Goal: Task Accomplishment & Management: Manage account settings

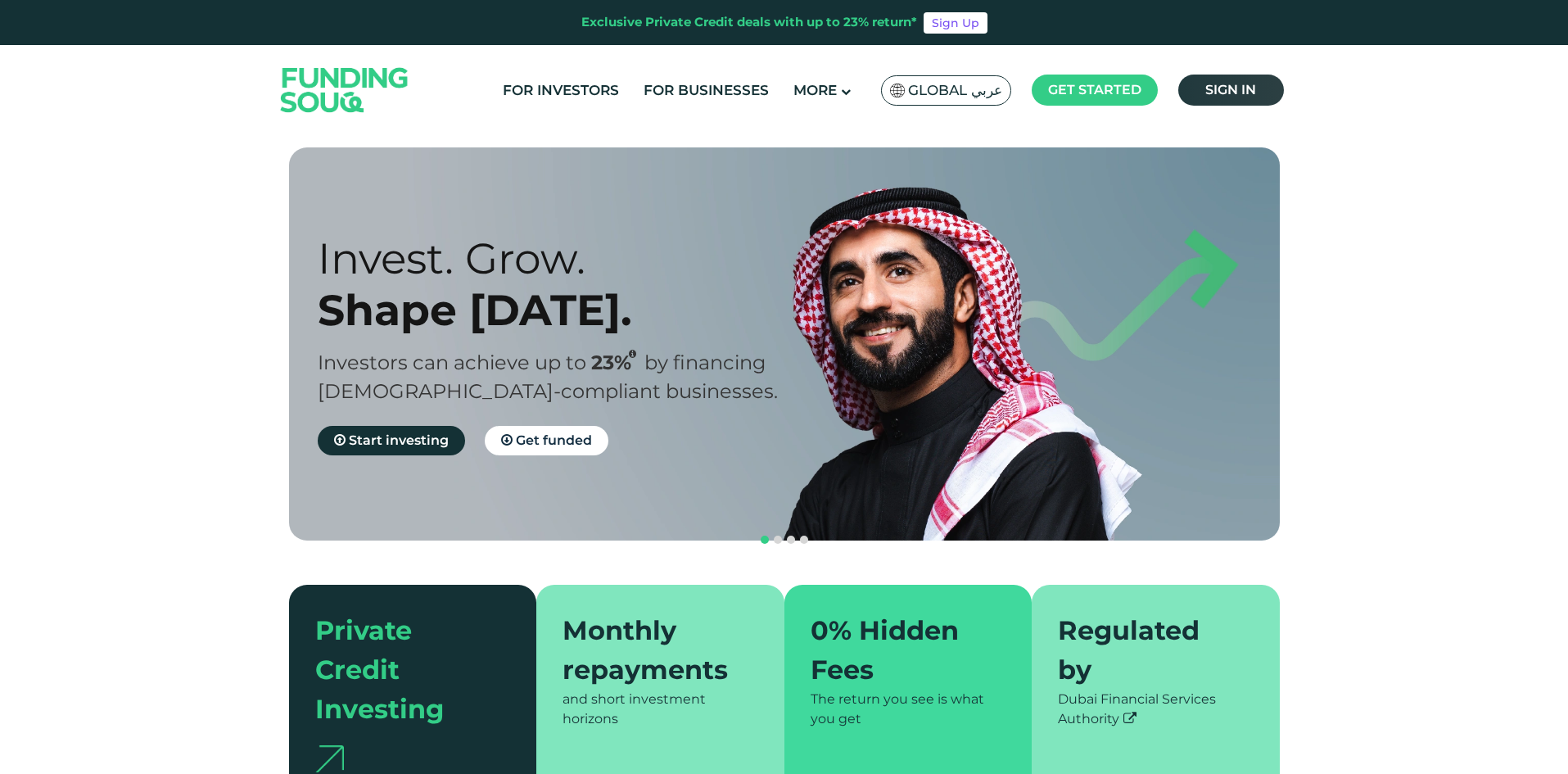
click at [1199, 101] on link "Sign in" at bounding box center [1232, 90] width 106 height 31
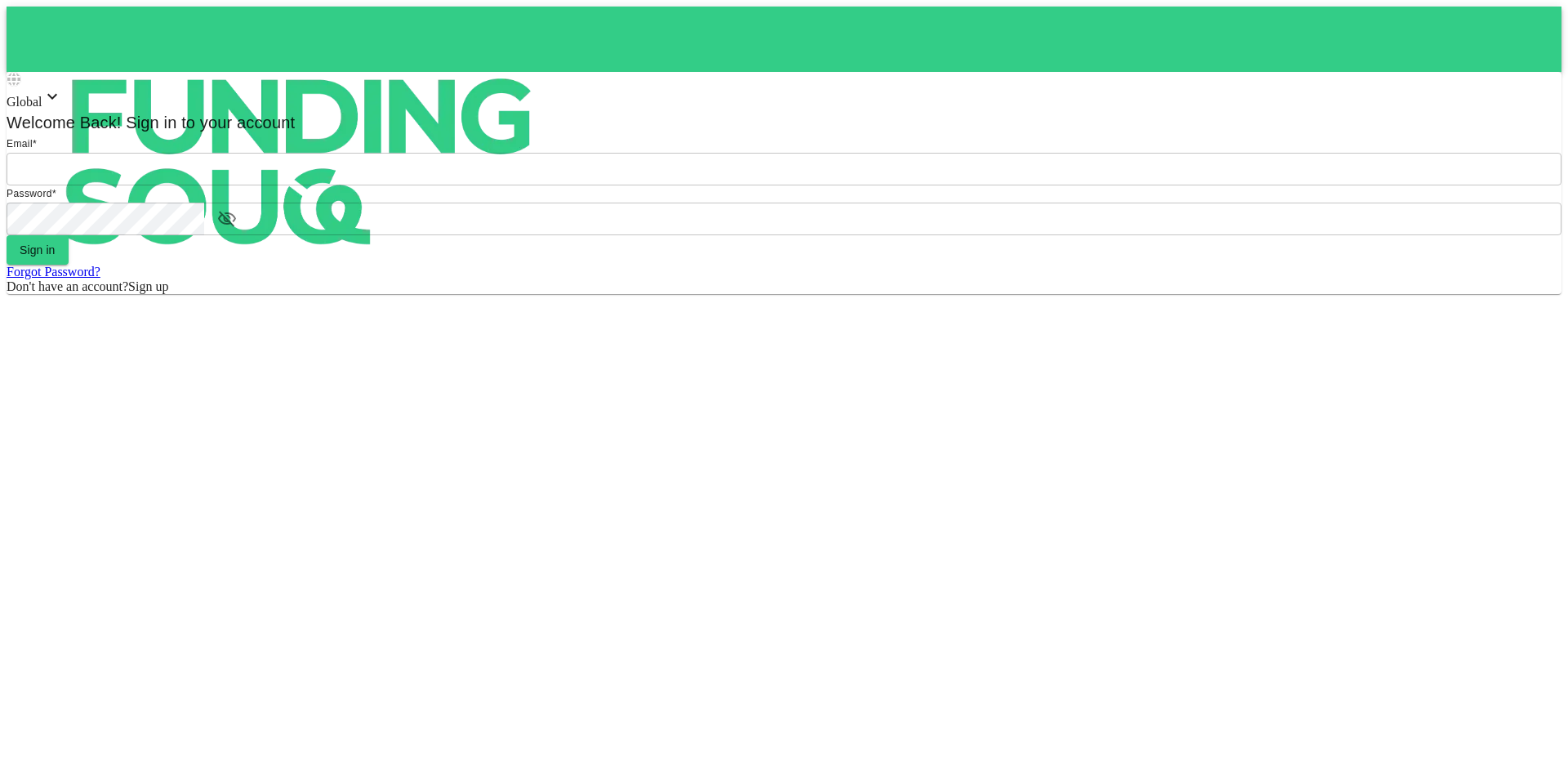
type input "[EMAIL_ADDRESS][DOMAIN_NAME]"
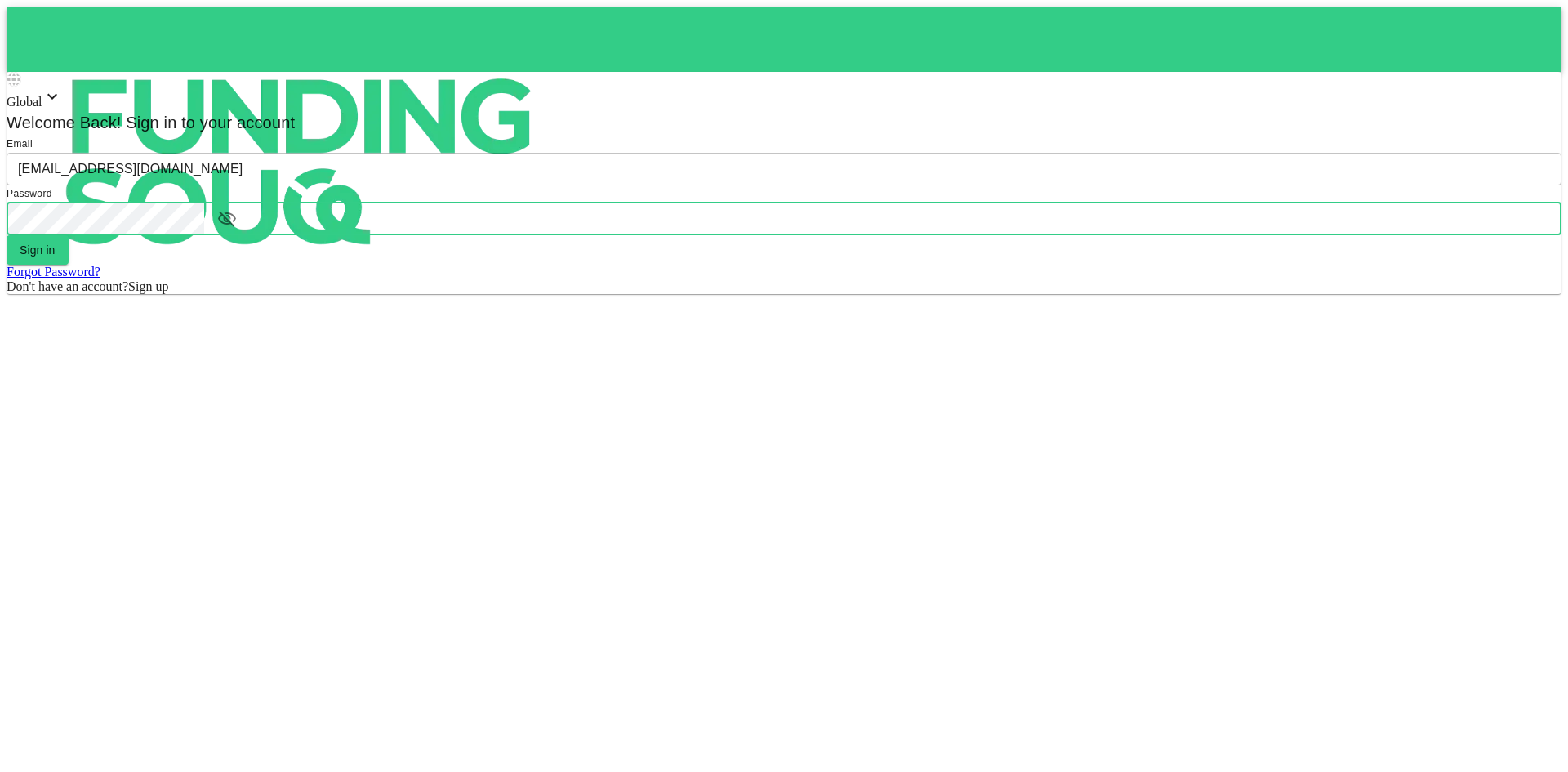
drag, startPoint x: 693, startPoint y: 503, endPoint x: 675, endPoint y: 468, distance: 39.4
click at [68, 264] on button "Sign in" at bounding box center [37, 250] width 62 height 29
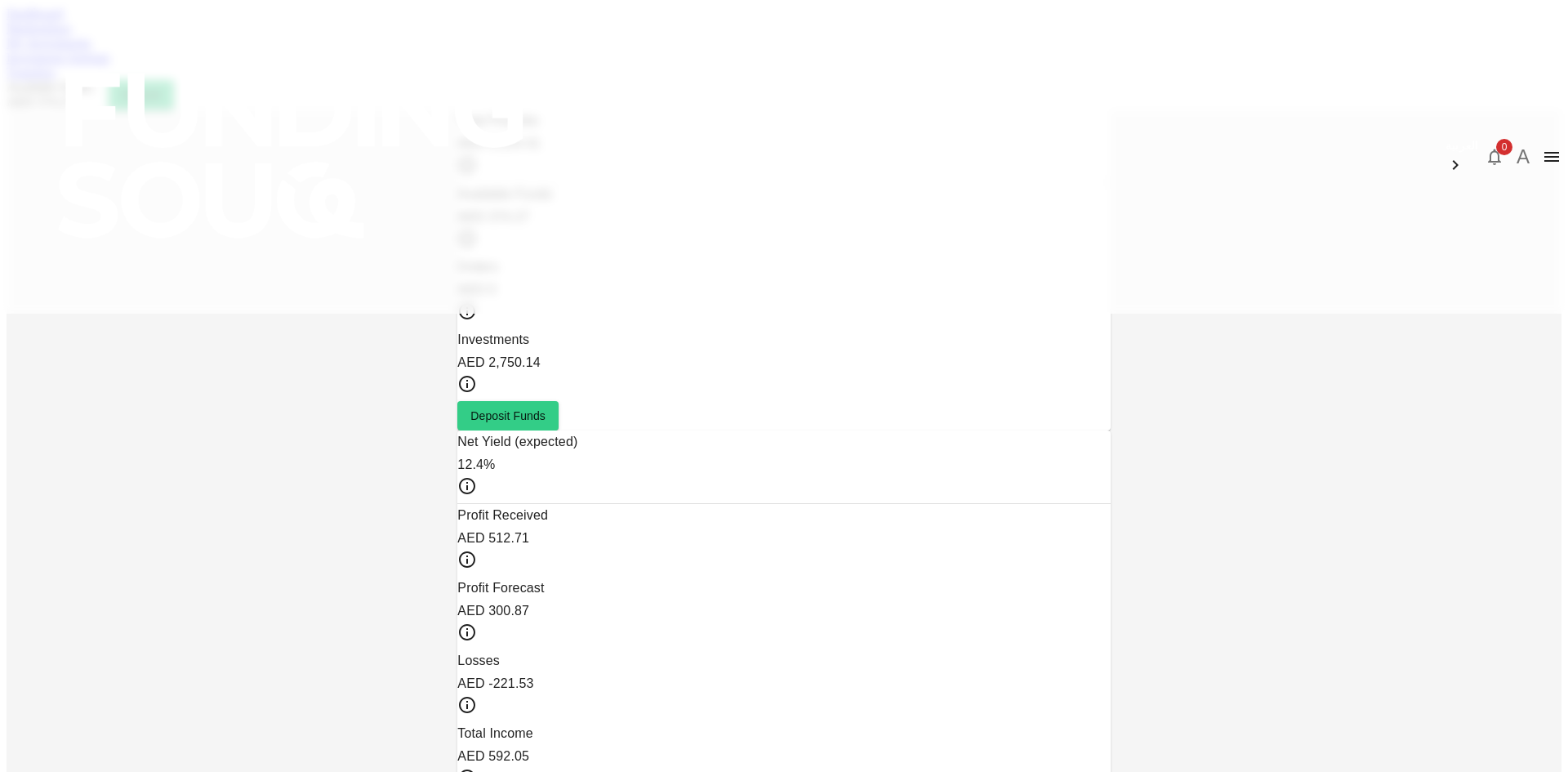
click at [91, 50] on link "My Investments" at bounding box center [48, 42] width 85 height 14
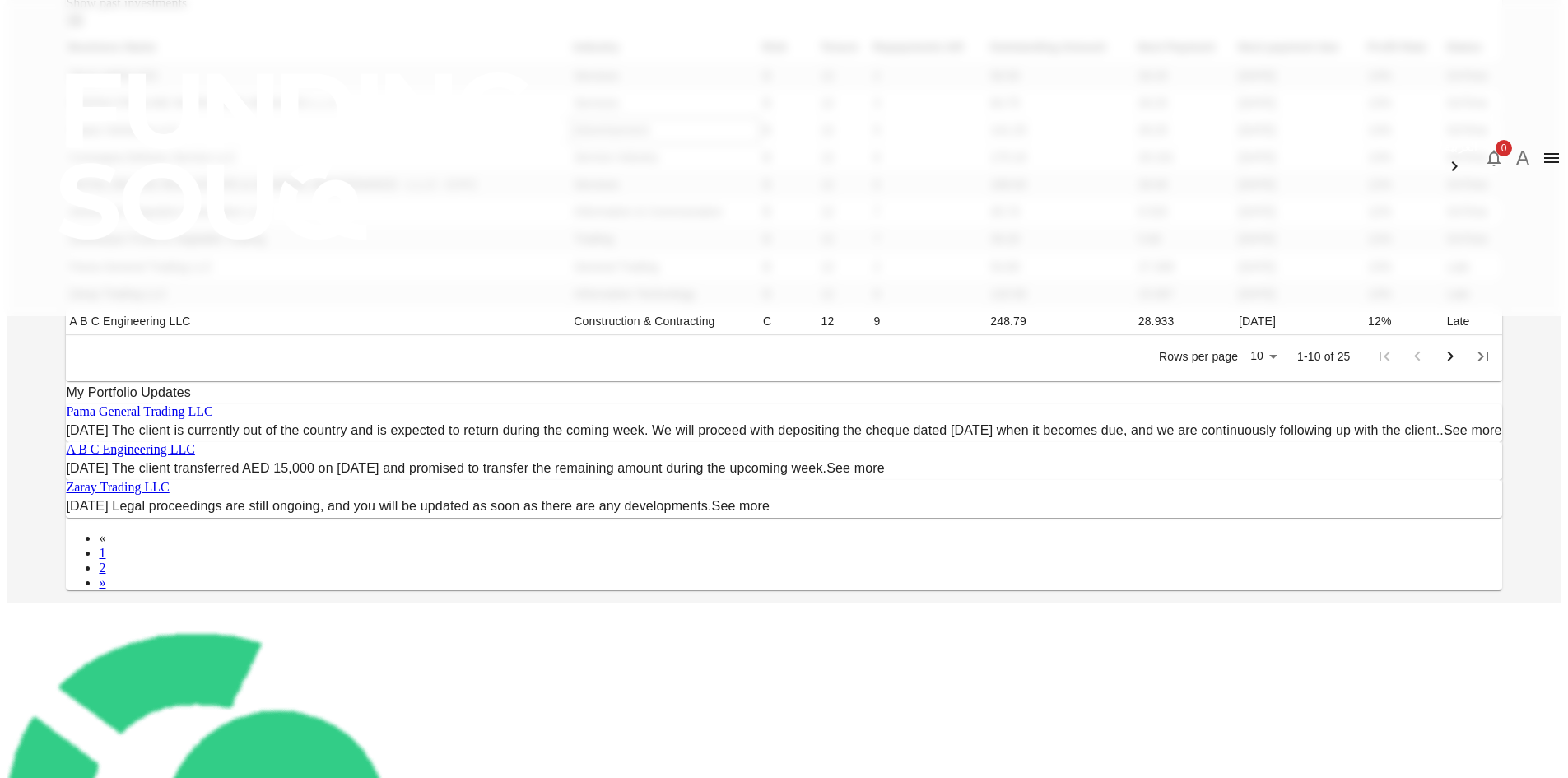
scroll to position [247, 0]
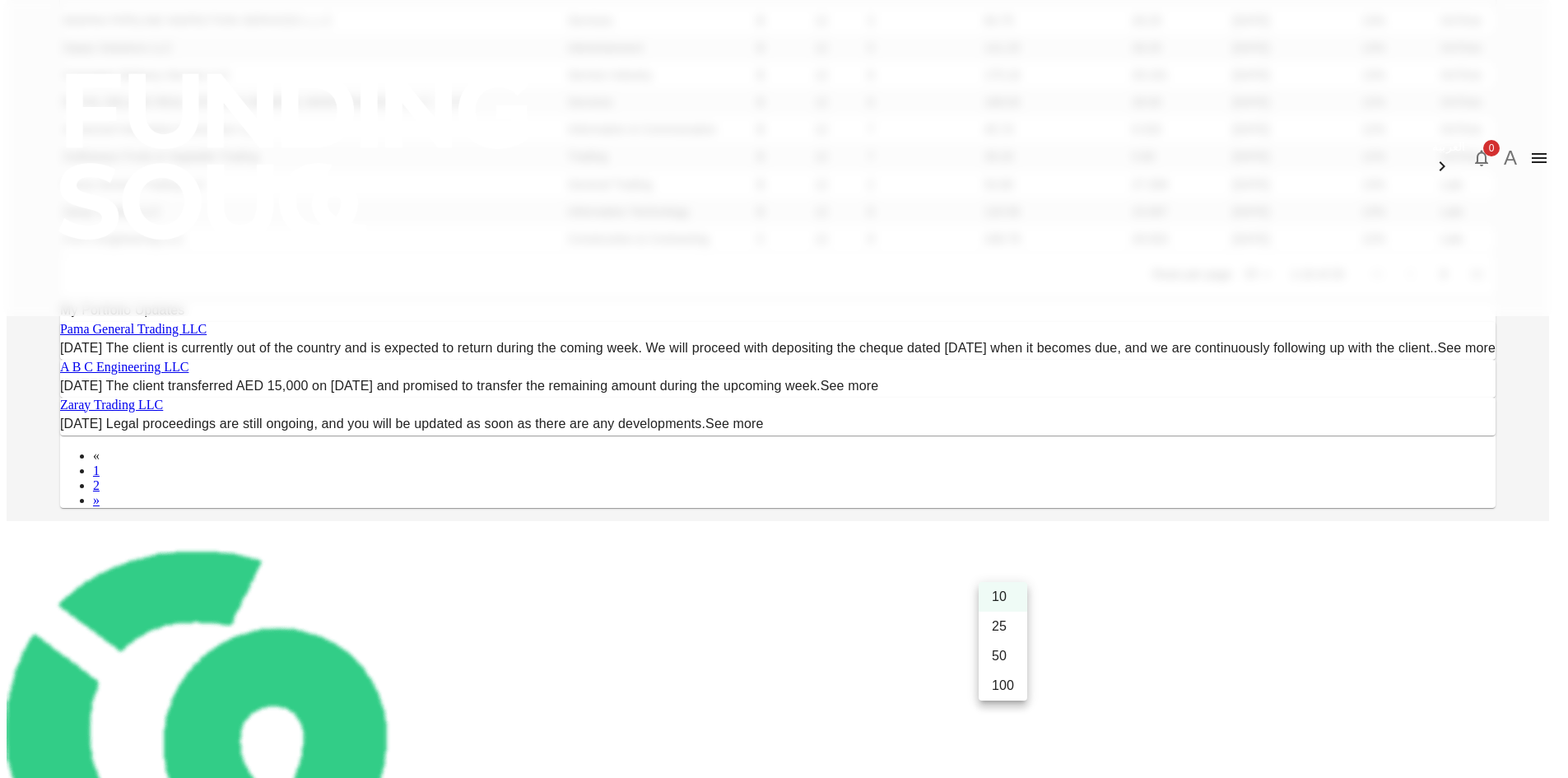
click at [996, 577] on body "العربية 0 A Dashboard Marketplace My Investments Investment Settings Transfers …" at bounding box center [784, 413] width 1555 height 1308
drag, startPoint x: 942, startPoint y: 643, endPoint x: 942, endPoint y: 590, distance: 53.0
click at [941, 639] on div at bounding box center [784, 389] width 1568 height 778
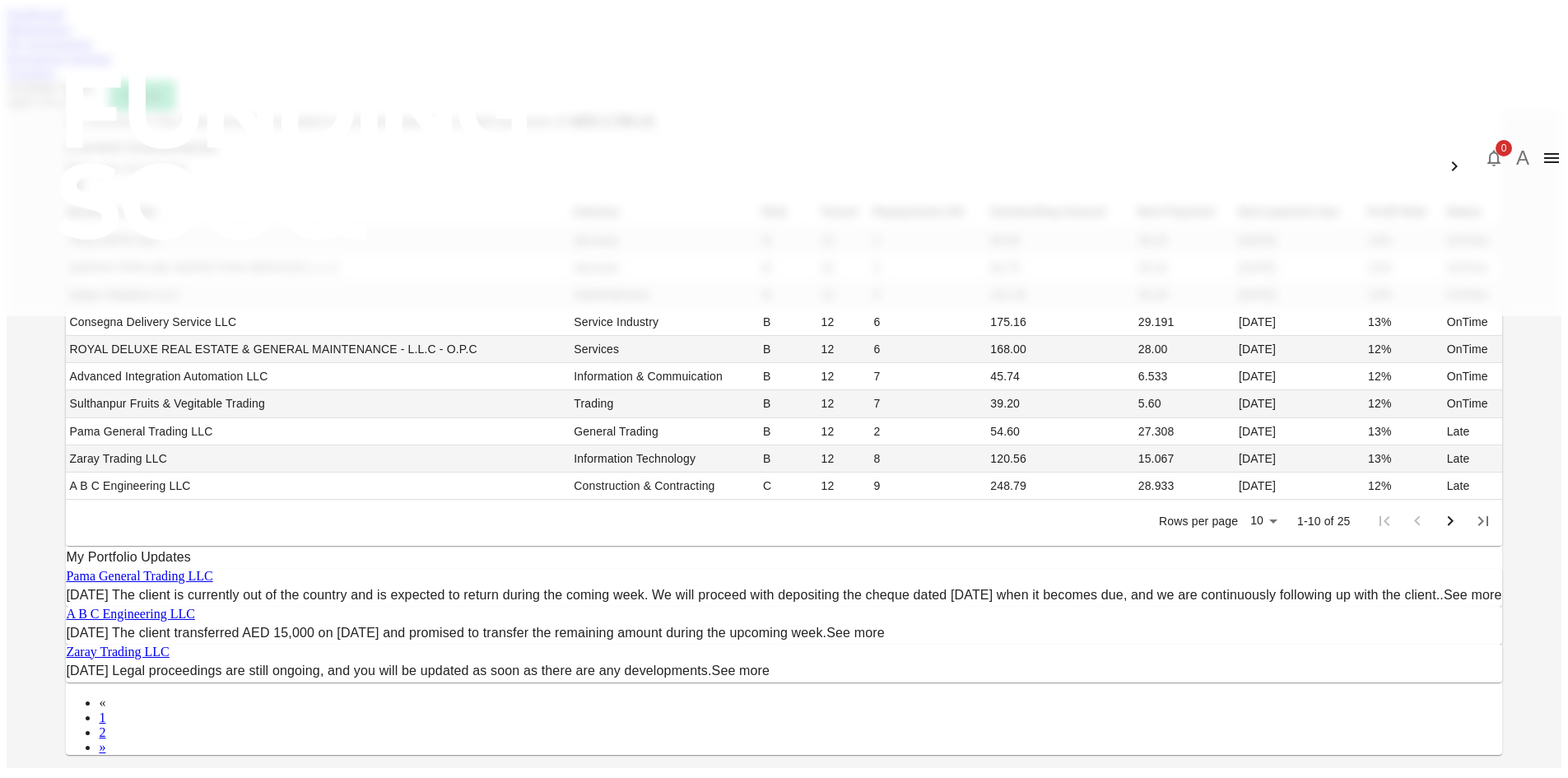
click at [84, 190] on icon at bounding box center [75, 185] width 15 height 10
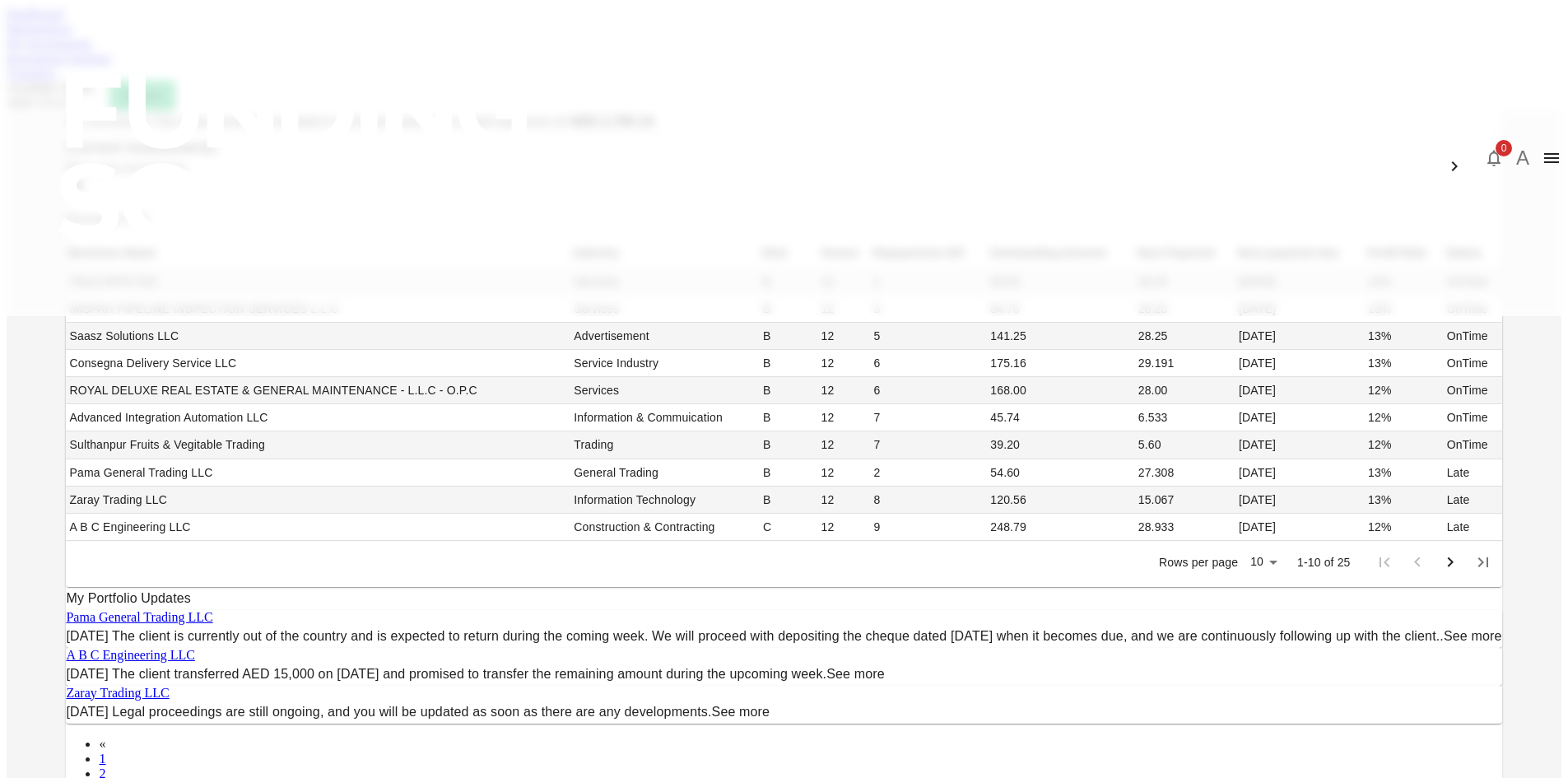
click at [84, 190] on icon at bounding box center [75, 185] width 15 height 10
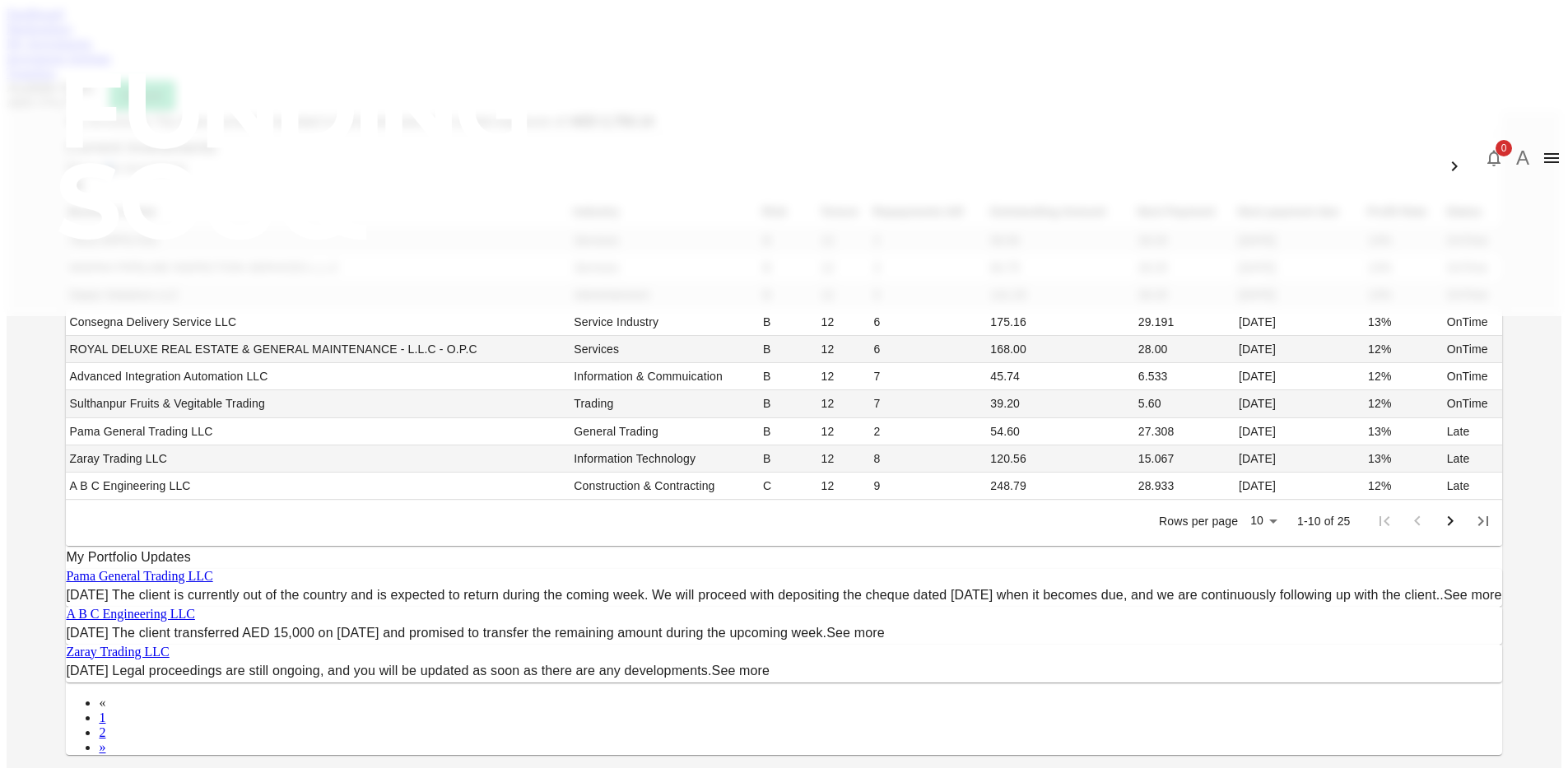
click at [186, 175] on span "Show past investments" at bounding box center [127, 167] width 121 height 14
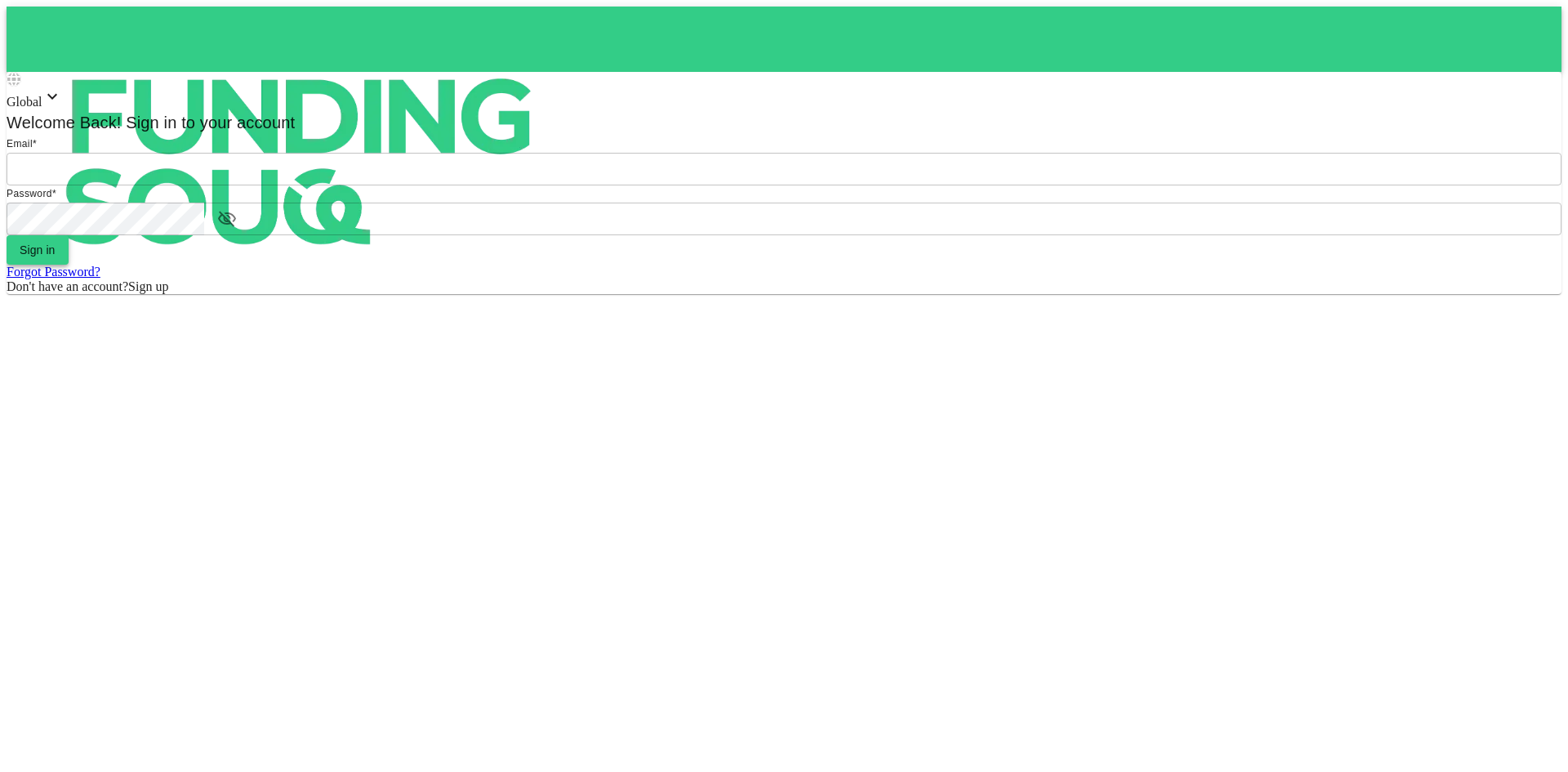
type input "aldumy@outlook.com"
click at [68, 264] on button "Sign in" at bounding box center [37, 250] width 62 height 29
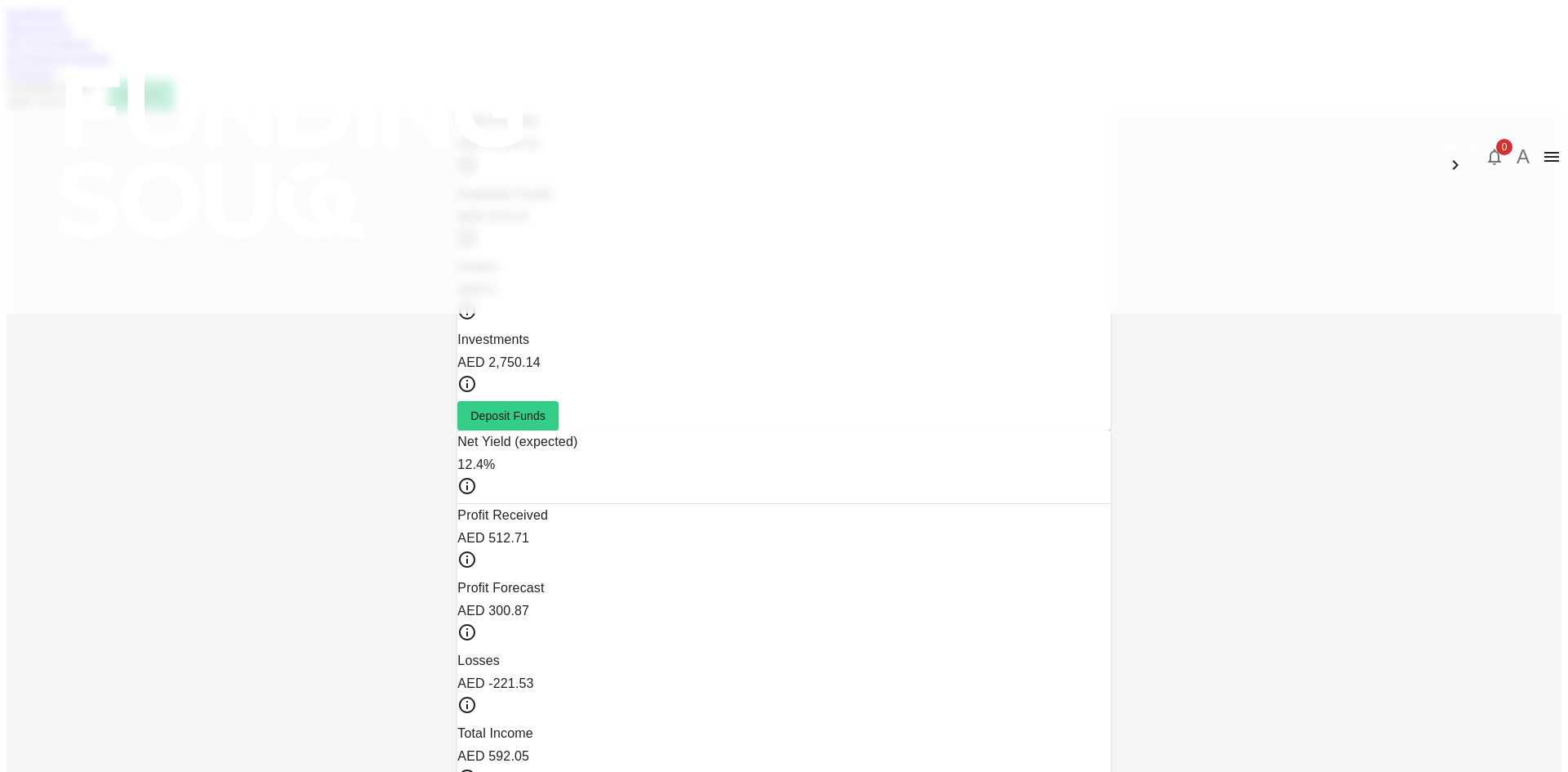
click at [559, 51] on div "My Investments" at bounding box center [784, 43] width 1554 height 15
click at [91, 50] on link "My Investments" at bounding box center [48, 42] width 85 height 14
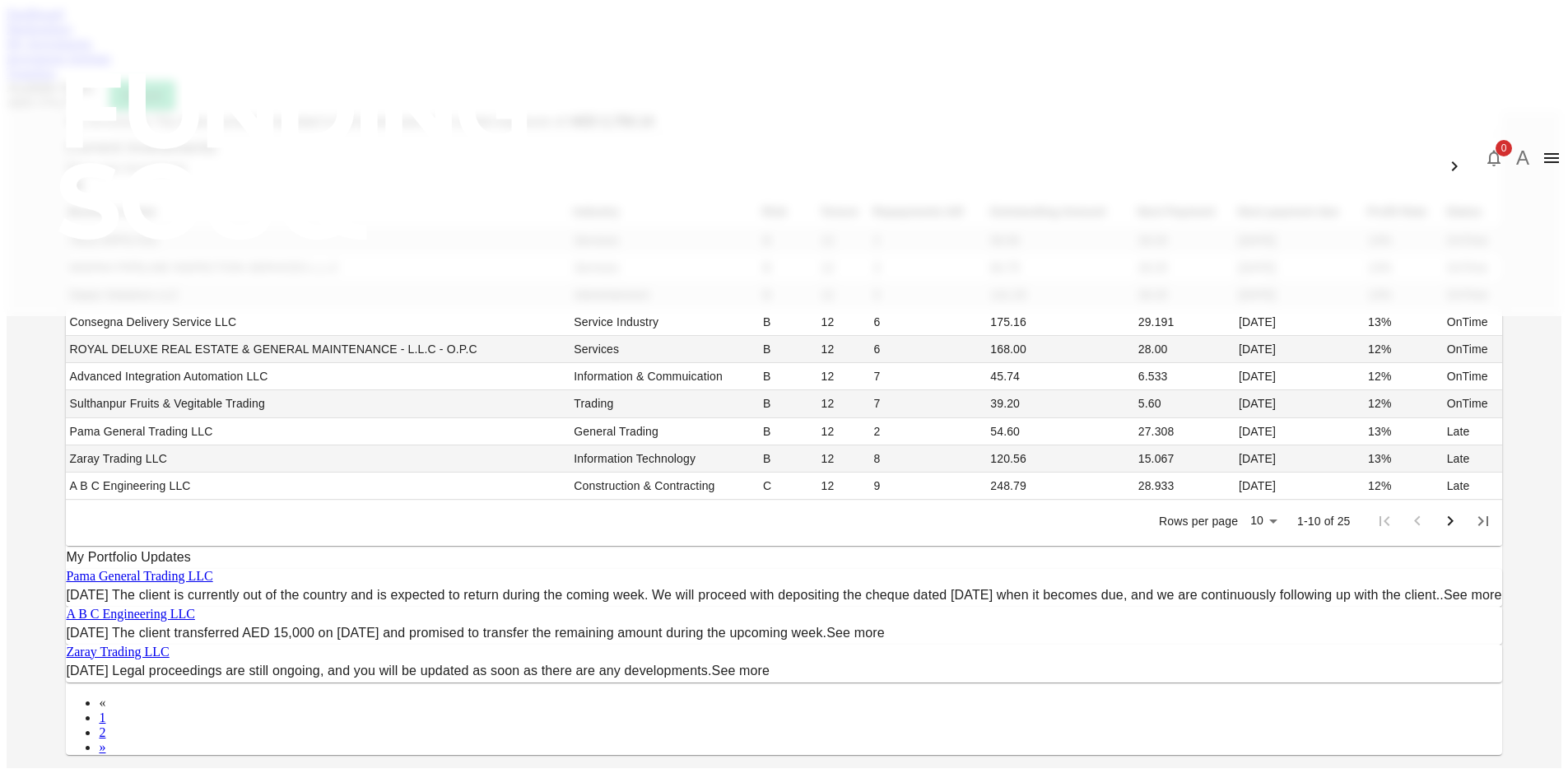
click at [186, 175] on span "Show past investments" at bounding box center [127, 167] width 121 height 14
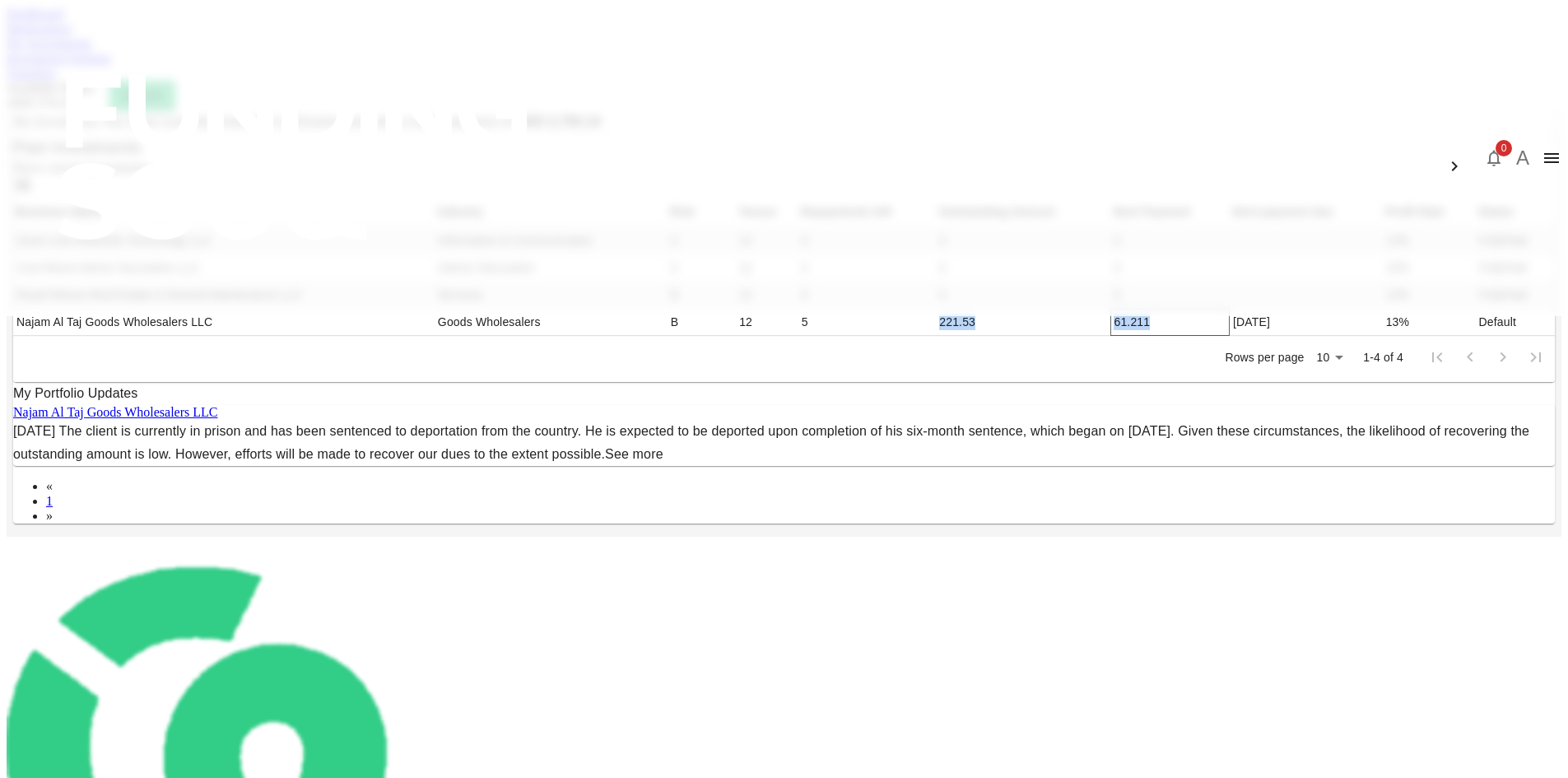
drag, startPoint x: 823, startPoint y: 511, endPoint x: 964, endPoint y: 512, distance: 141.0
click at [964, 336] on tr "Najam Al Taj Goods Wholesalers LLC Goods Wholesalers B 12 5 221.53 61.211 07/02…" at bounding box center [784, 322] width 1542 height 28
click at [1111, 336] on td "61.211" at bounding box center [1170, 322] width 119 height 28
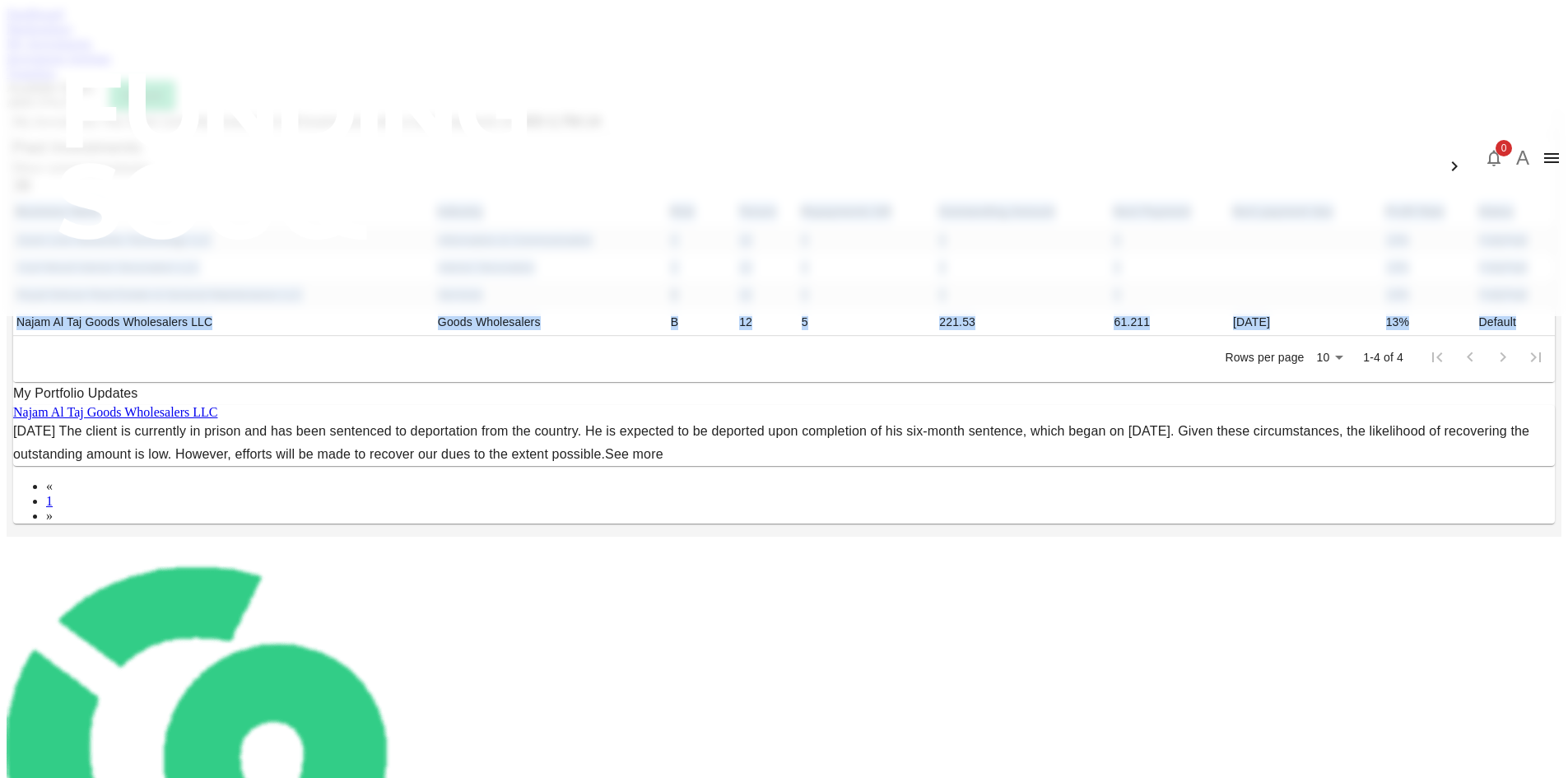
drag, startPoint x: 1161, startPoint y: 517, endPoint x: 313, endPoint y: 505, distance: 848.1
click at [313, 505] on div "My Investments You have currently invested in 25 businesses with a total exposu…" at bounding box center [784, 323] width 1555 height 426
click at [384, 336] on td "Najam Al Taj Goods Wholesalers LLC" at bounding box center [223, 322] width 422 height 28
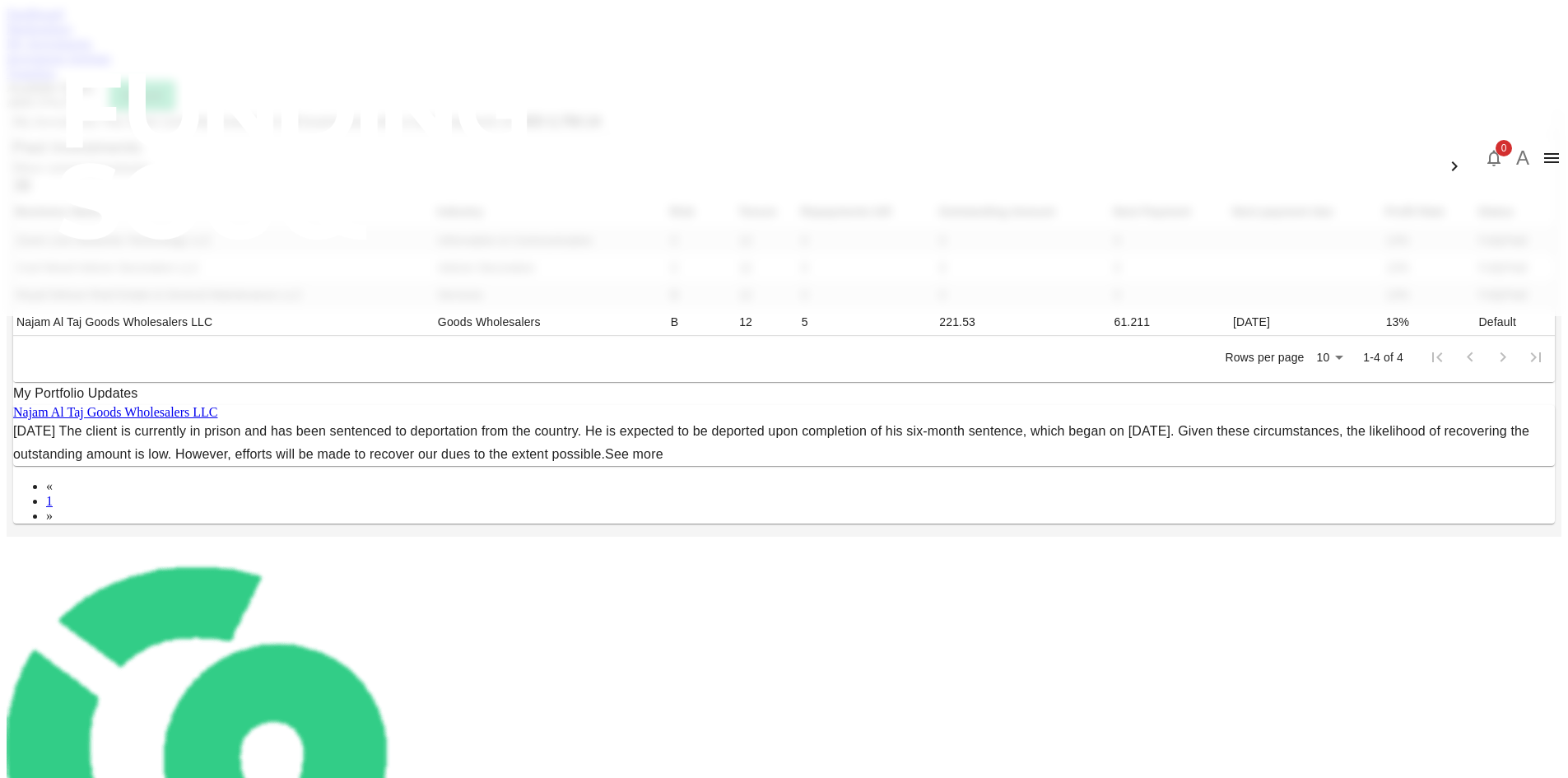
click at [73, 36] on link "Marketplace" at bounding box center [39, 28] width 66 height 14
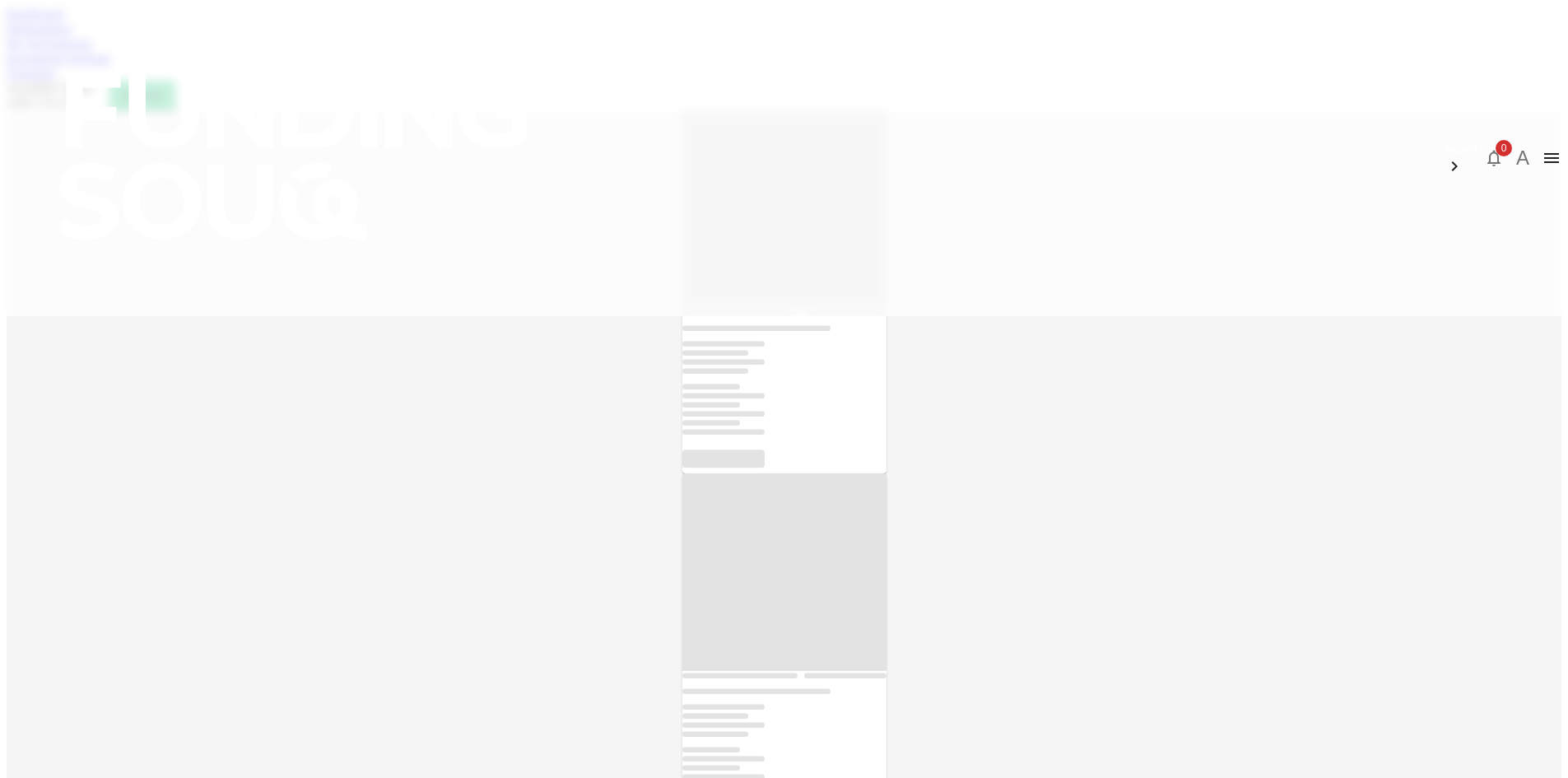
click at [63, 20] on link "Dashboard" at bounding box center [35, 13] width 57 height 14
